Goal: Book appointment/travel/reservation

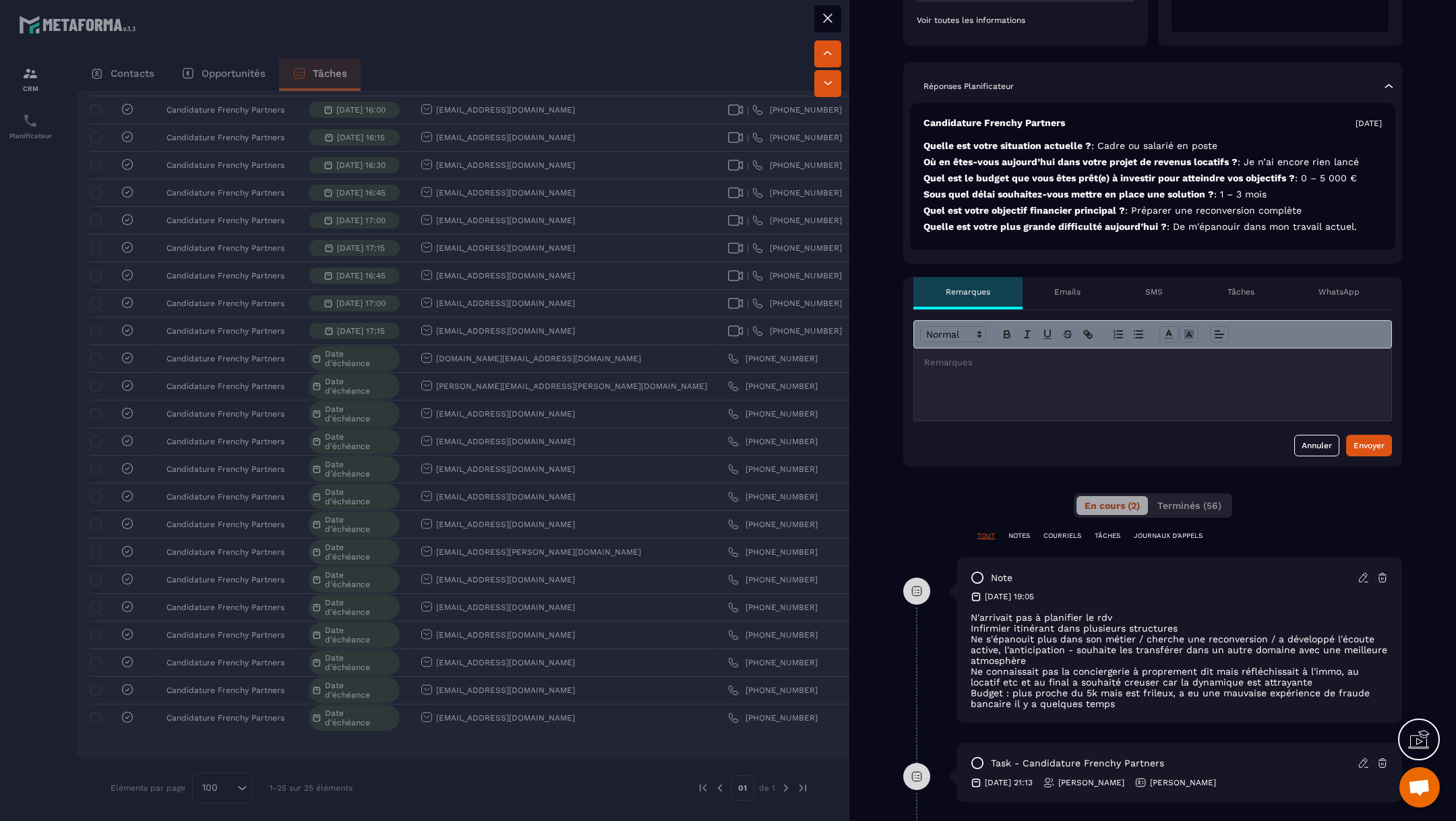
scroll to position [657, 0]
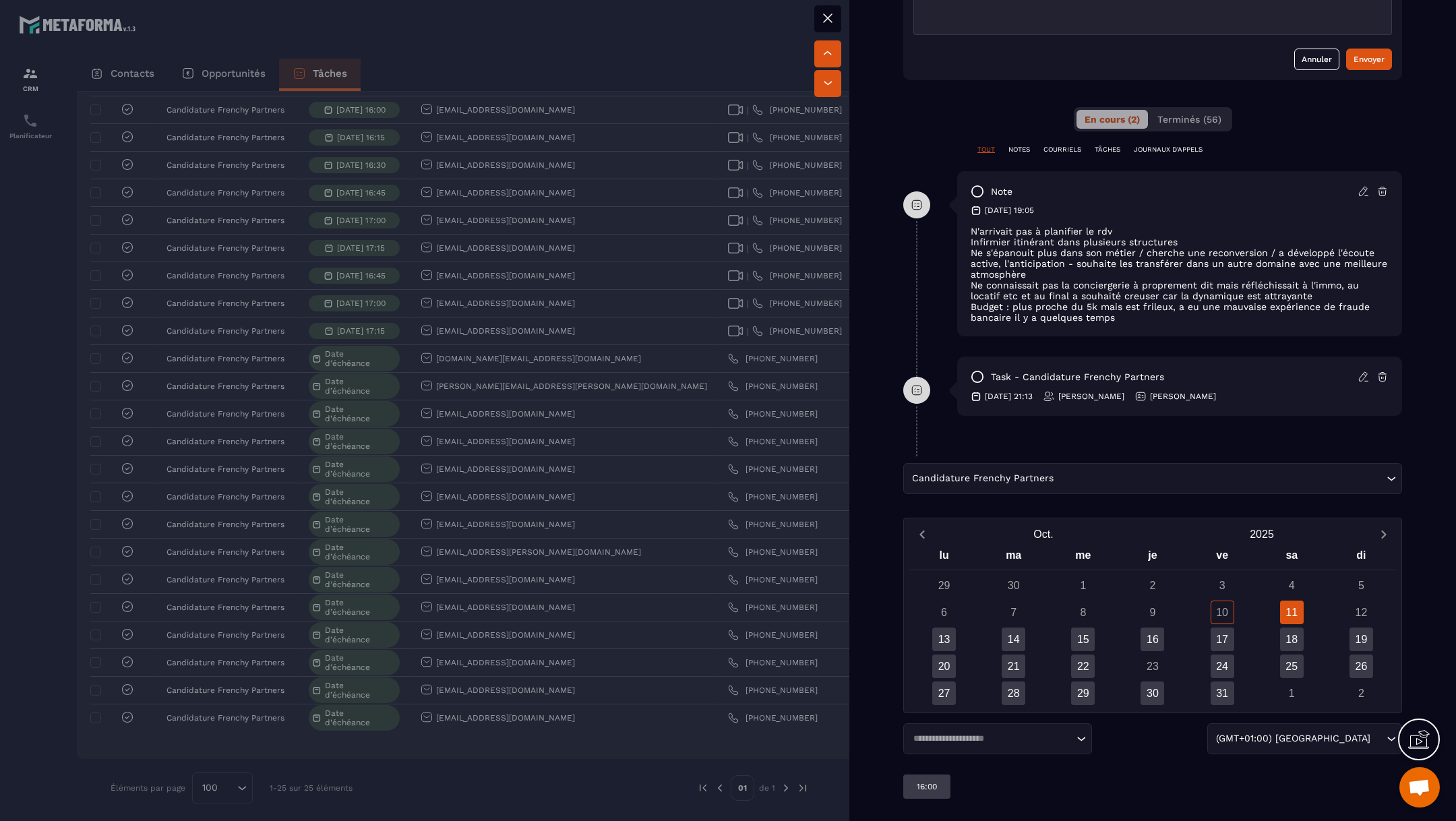
click at [1235, 477] on div "Candidature Frenchy Partners Loading..." at bounding box center [1152, 479] width 499 height 31
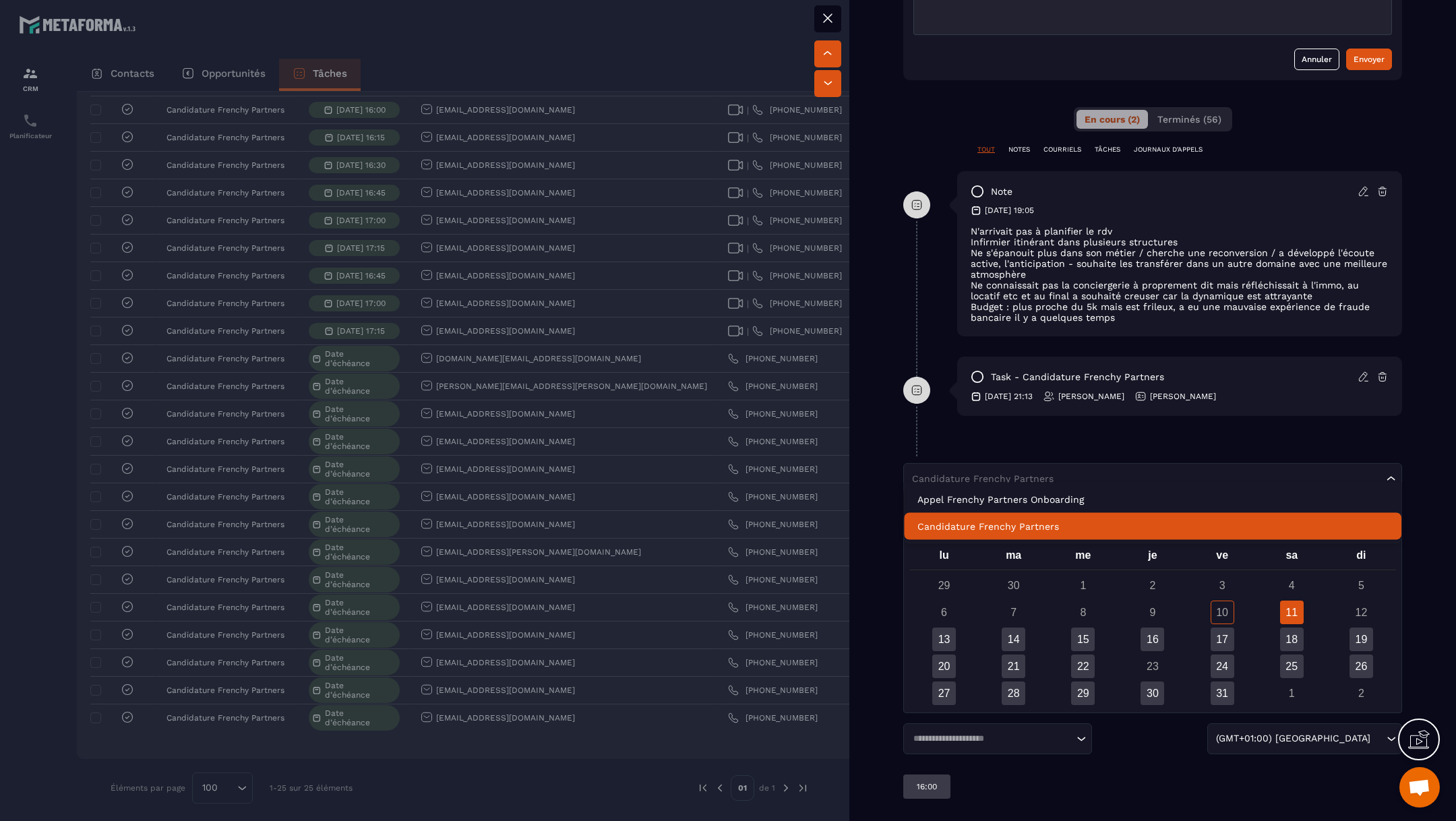
click at [1110, 521] on p "Candidature Frenchy Partners" at bounding box center [1152, 526] width 471 height 13
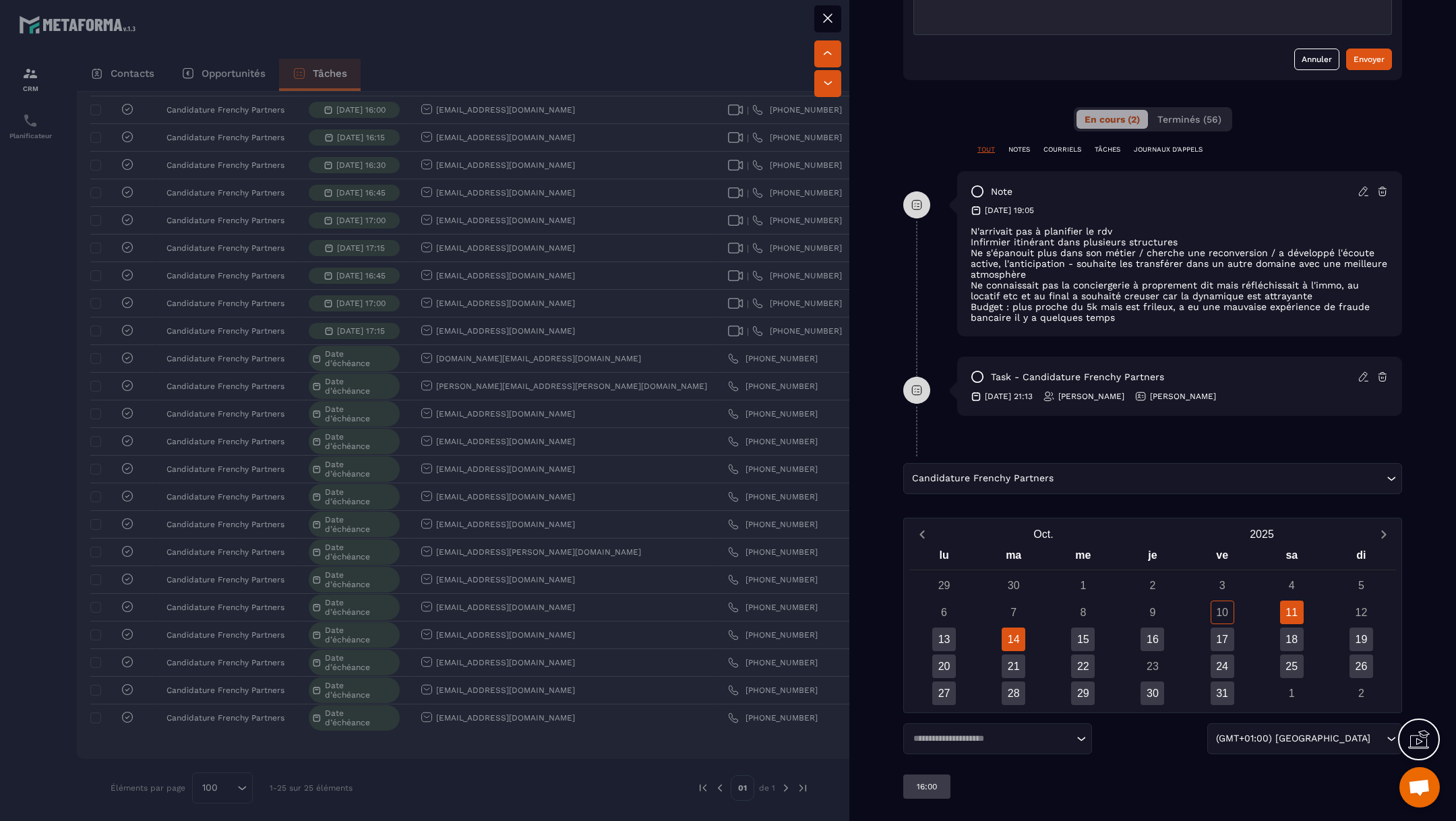
click at [1014, 629] on div "14" at bounding box center [1014, 639] width 24 height 24
click at [1075, 627] on div "15" at bounding box center [1083, 639] width 24 height 24
click at [1011, 630] on div "14" at bounding box center [1014, 639] width 24 height 24
click at [1050, 732] on input "Search for option" at bounding box center [991, 739] width 165 height 13
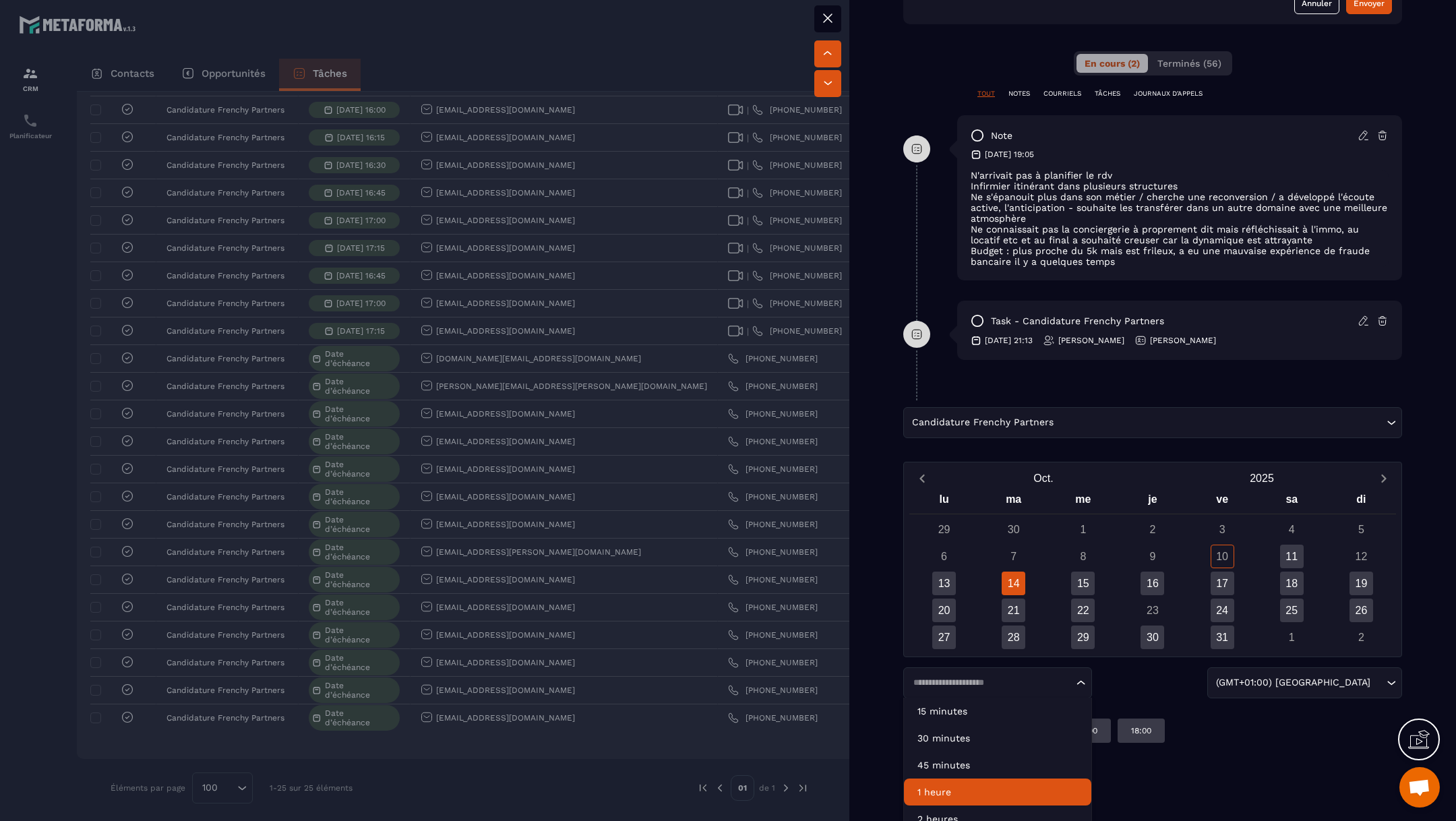
click at [972, 786] on p "1 heure" at bounding box center [997, 792] width 160 height 13
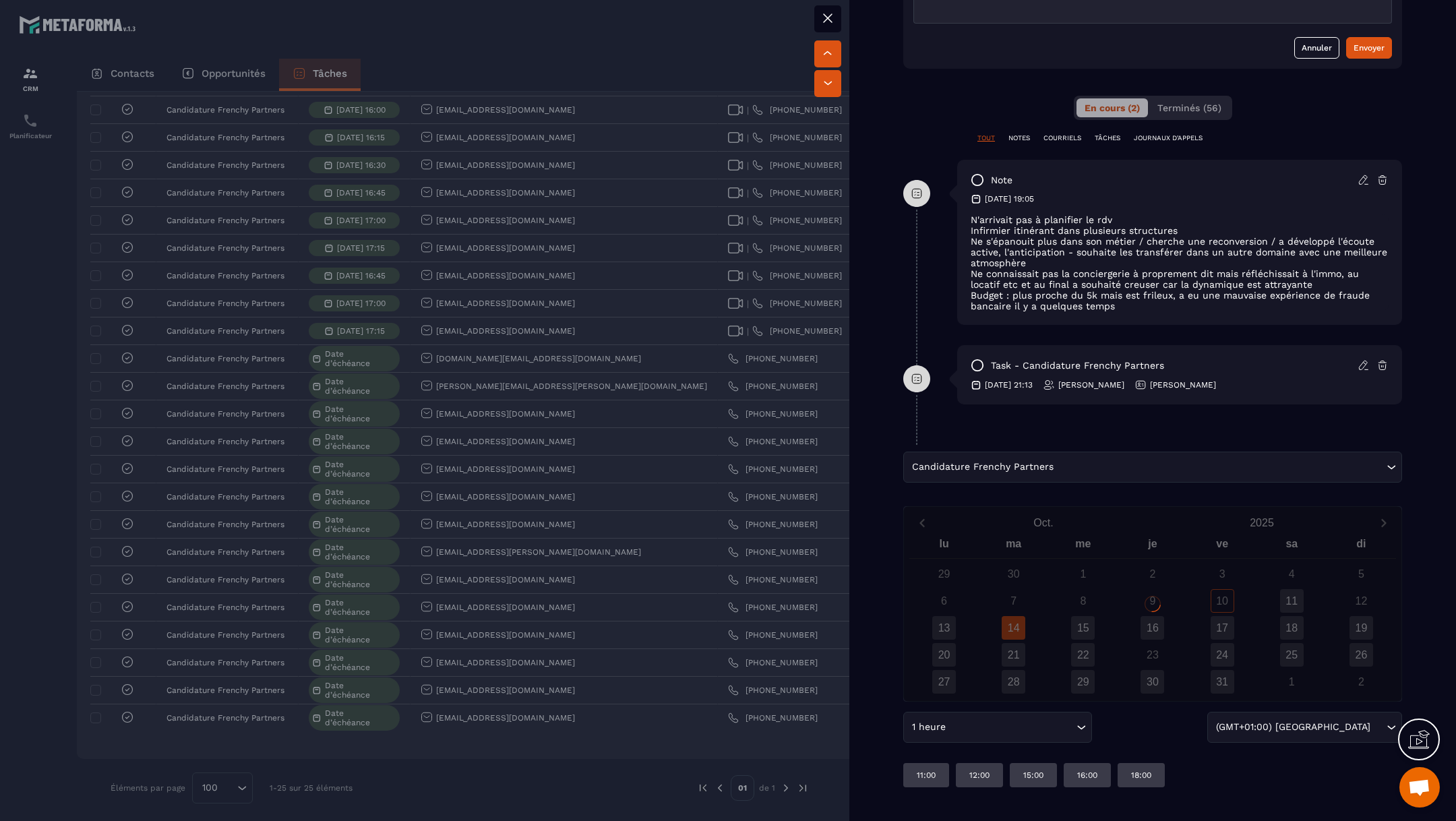
scroll to position [657, 0]
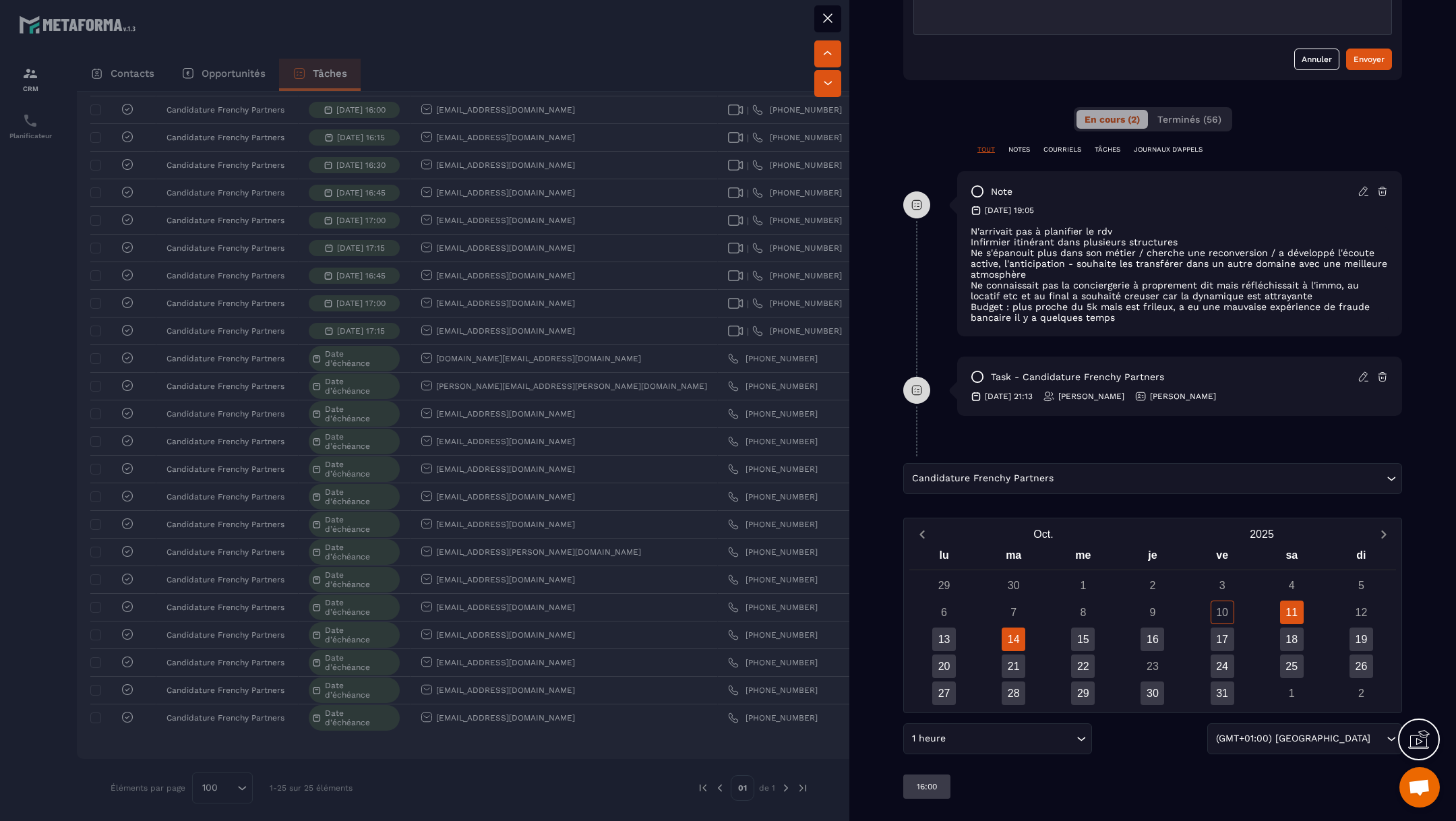
click at [1013, 628] on div "14" at bounding box center [1014, 639] width 24 height 24
click at [925, 781] on p "11:00" at bounding box center [926, 786] width 19 height 11
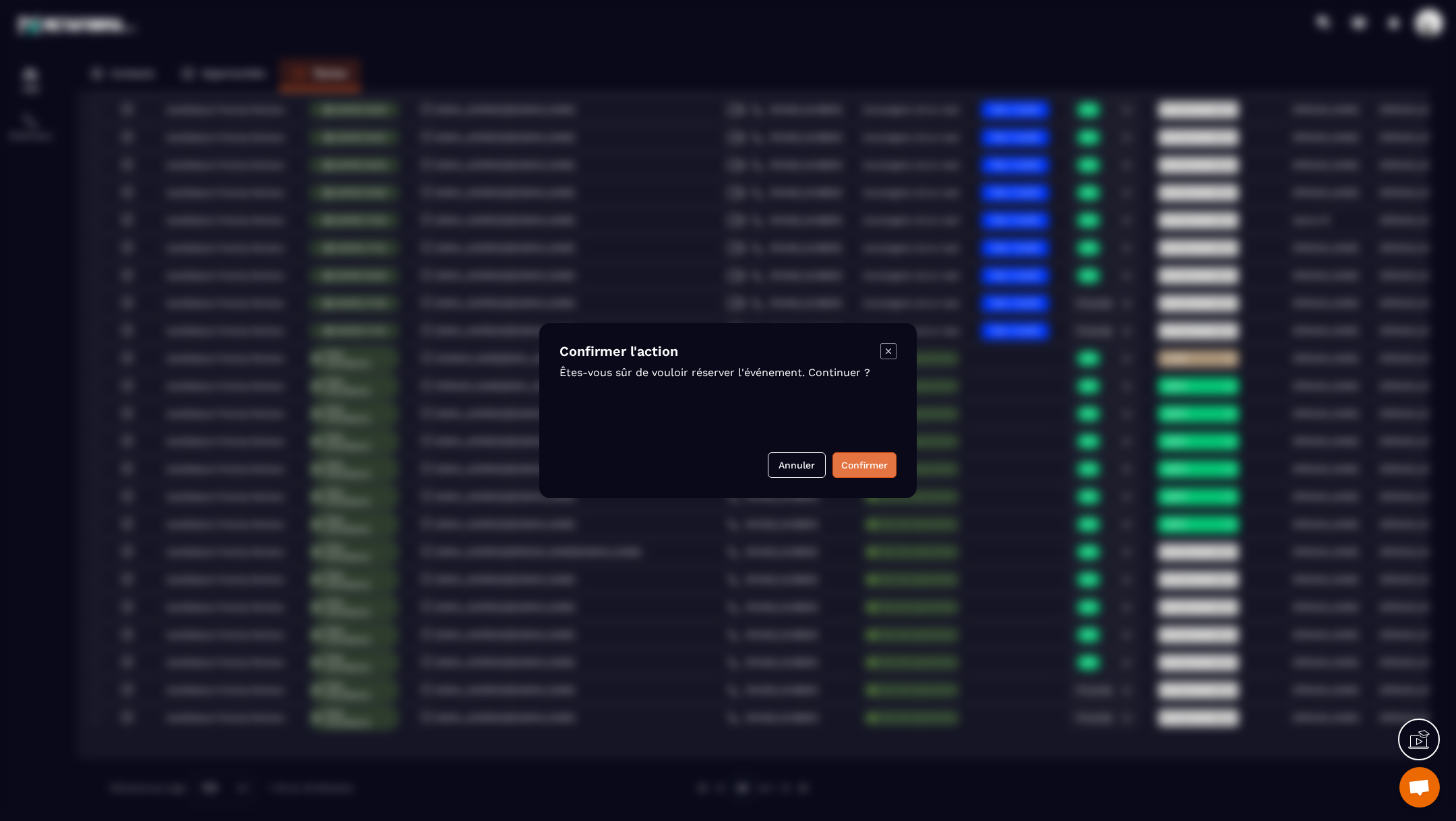
click at [859, 465] on button "Confirmer" at bounding box center [864, 465] width 64 height 26
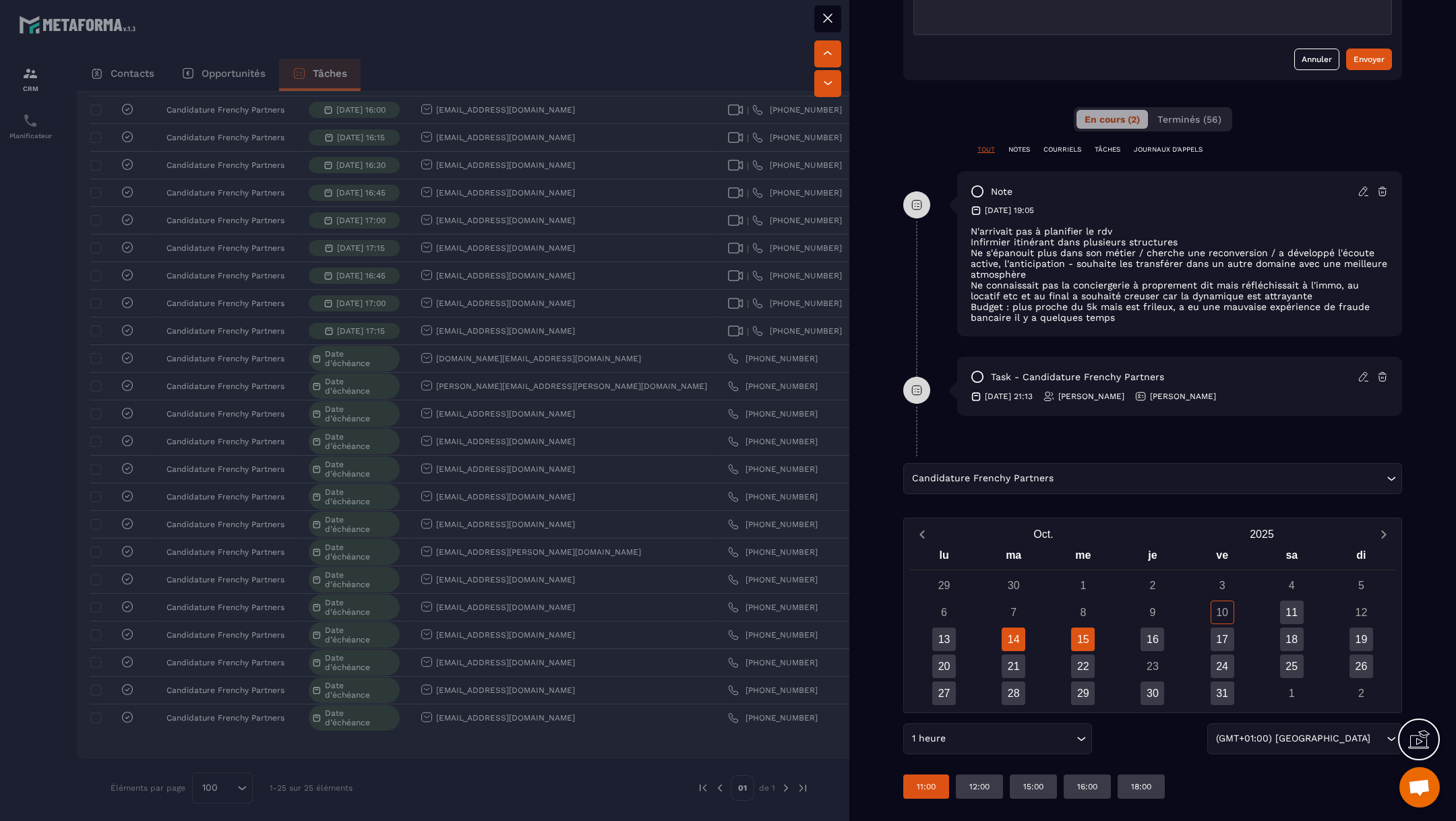
click at [1090, 627] on div "15" at bounding box center [1083, 639] width 24 height 24
click at [982, 780] on div "11:00" at bounding box center [980, 786] width 46 height 24
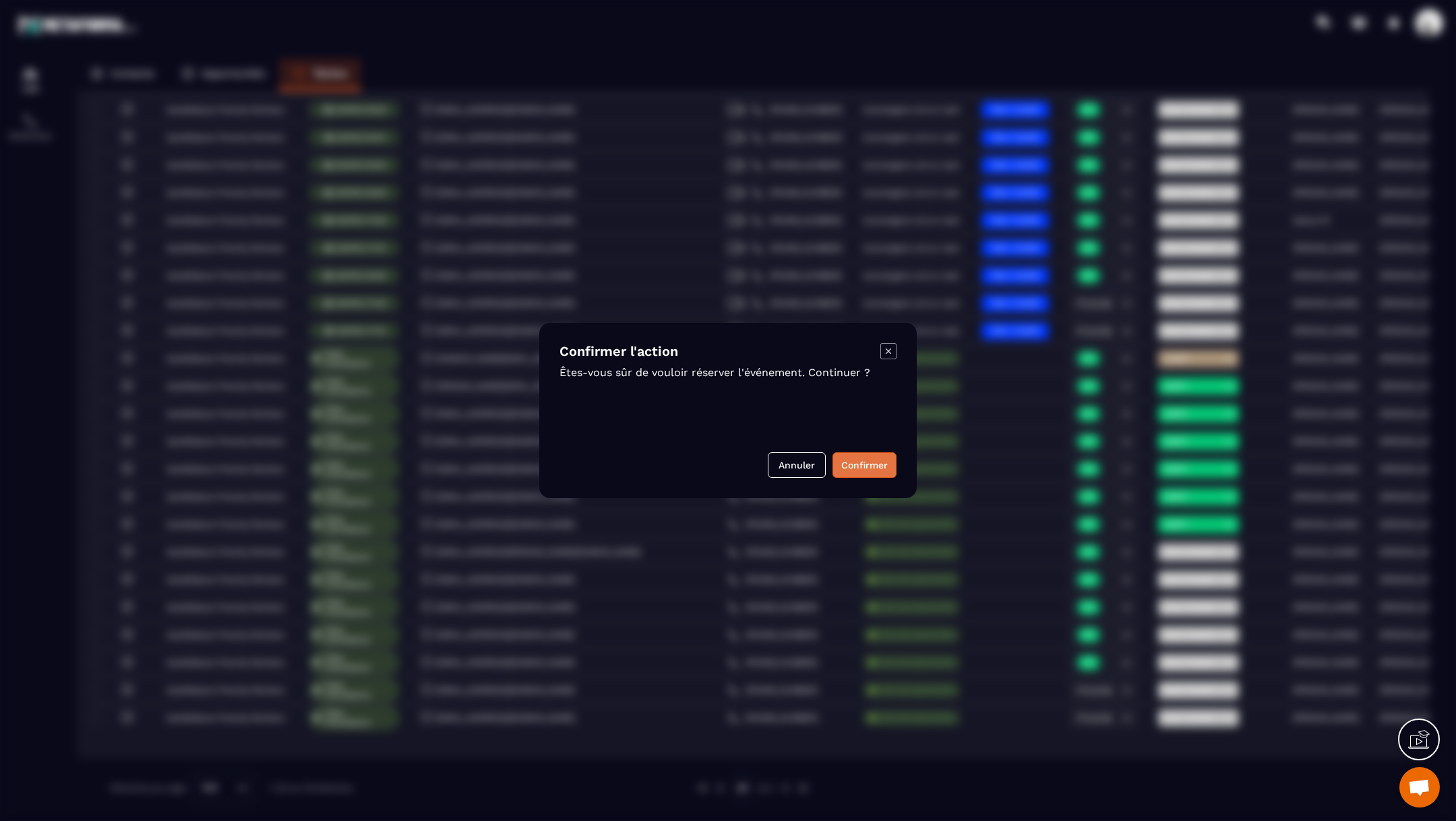
click at [857, 472] on button "Confirmer" at bounding box center [864, 465] width 64 height 26
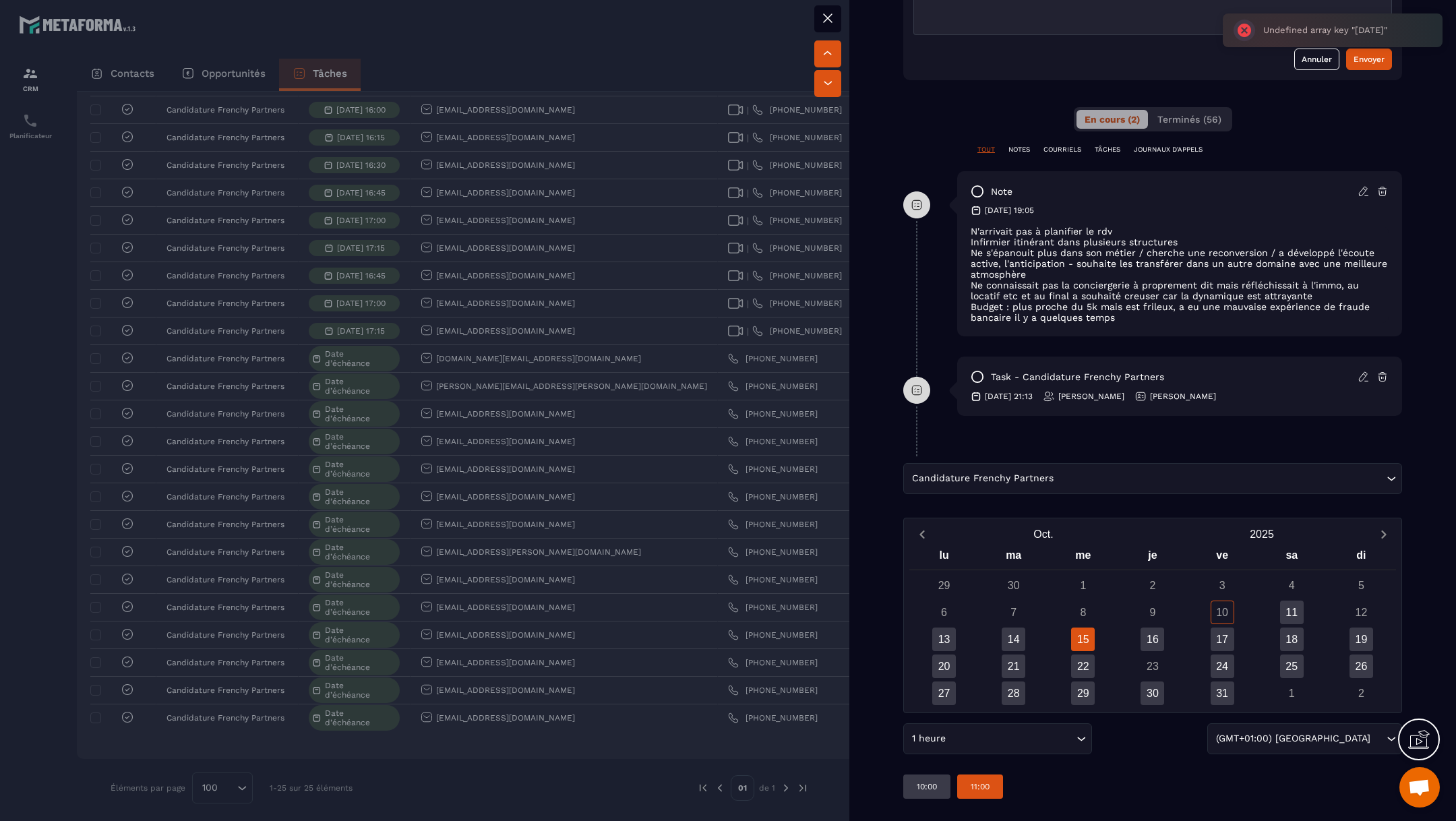
scroll to position [0, 0]
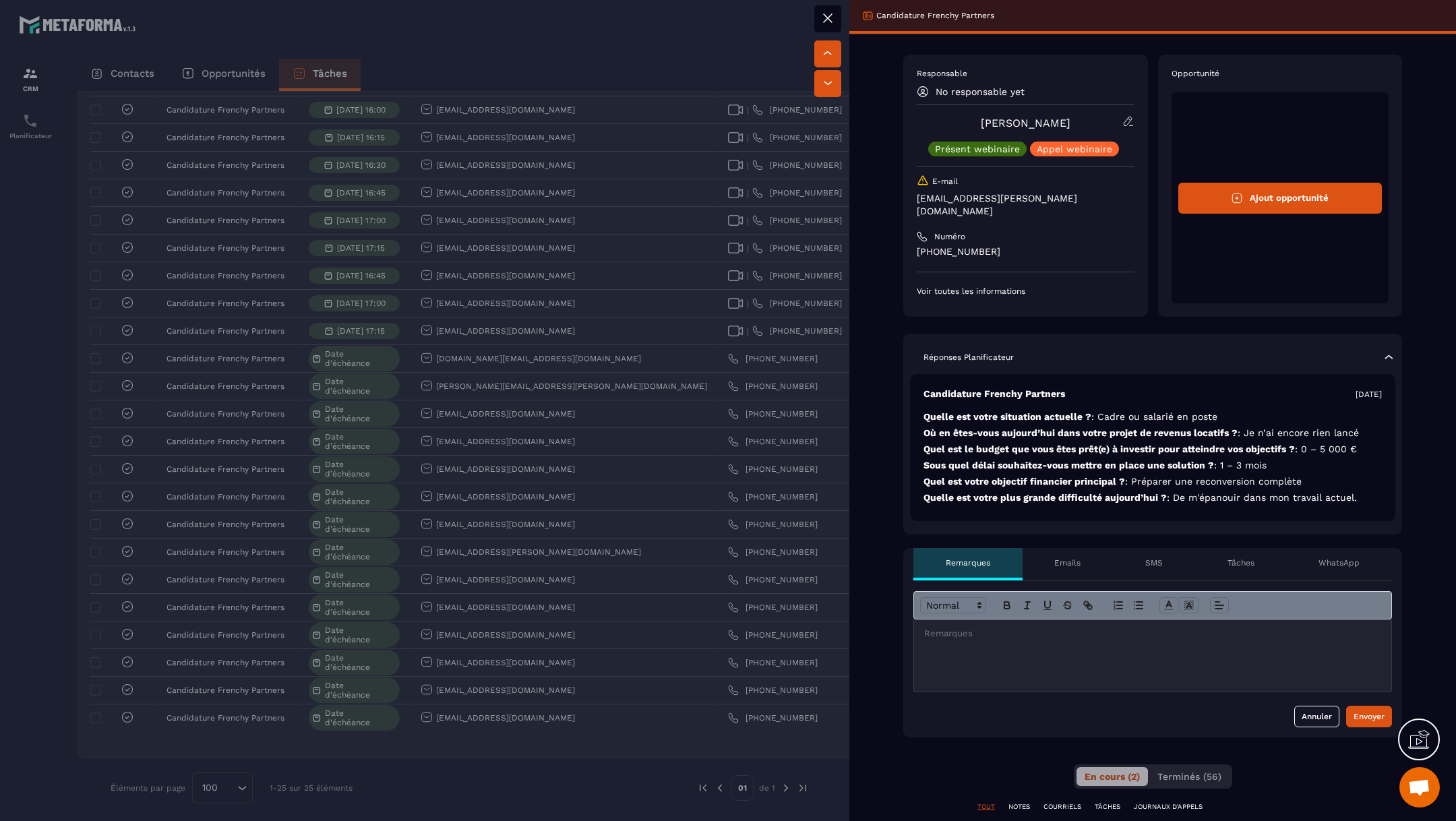
click at [674, 604] on div at bounding box center [728, 410] width 1456 height 821
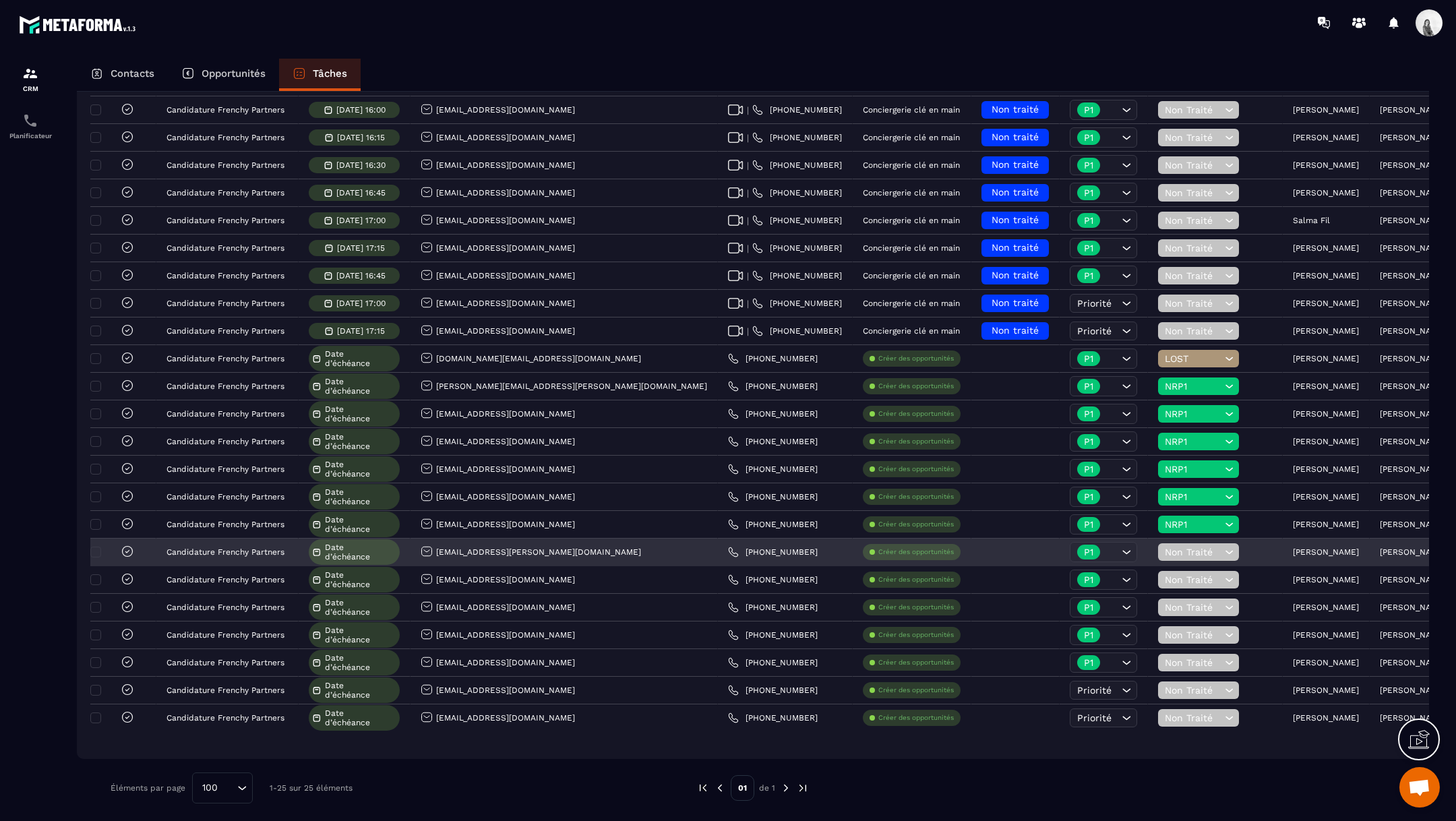
click at [1293, 551] on p "[PERSON_NAME]" at bounding box center [1325, 552] width 66 height 10
